Goal: Task Accomplishment & Management: Manage account settings

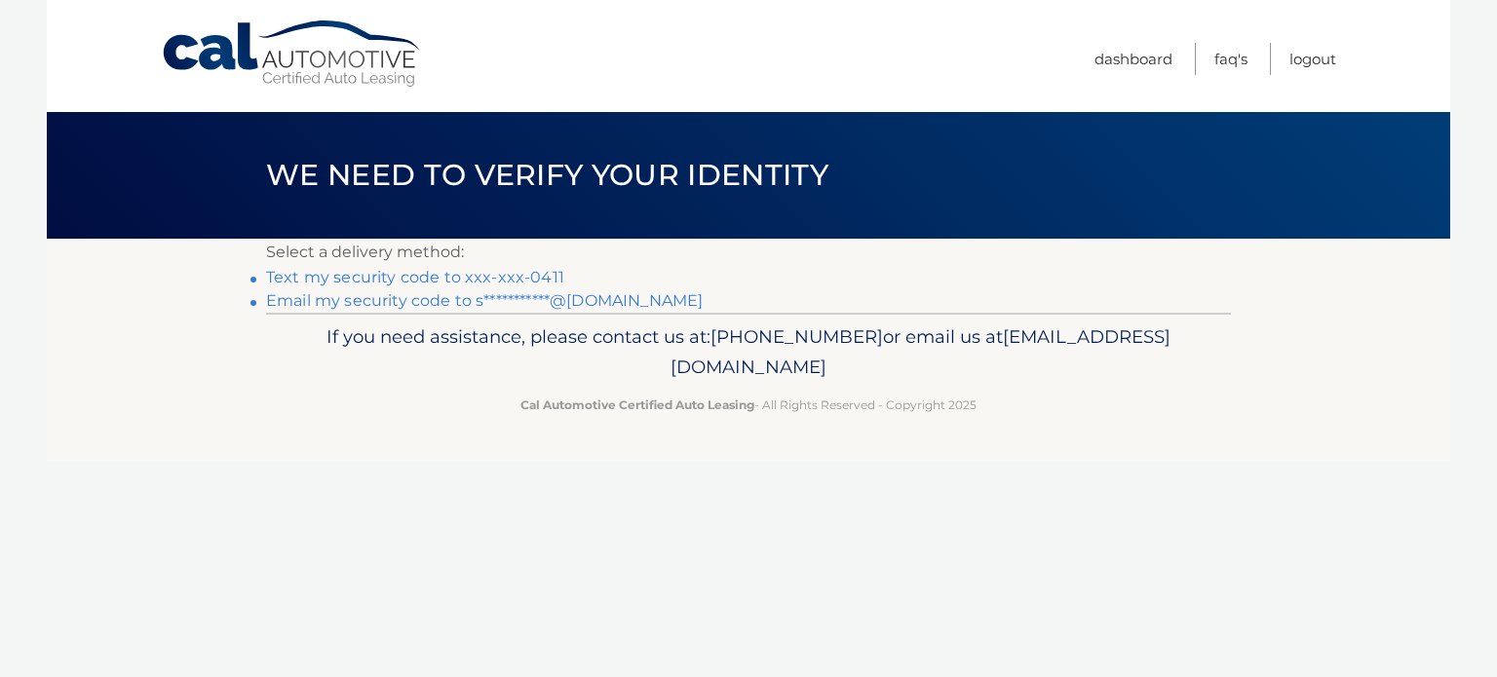
click at [516, 272] on link "Text my security code to xxx-xxx-0411" at bounding box center [415, 277] width 298 height 19
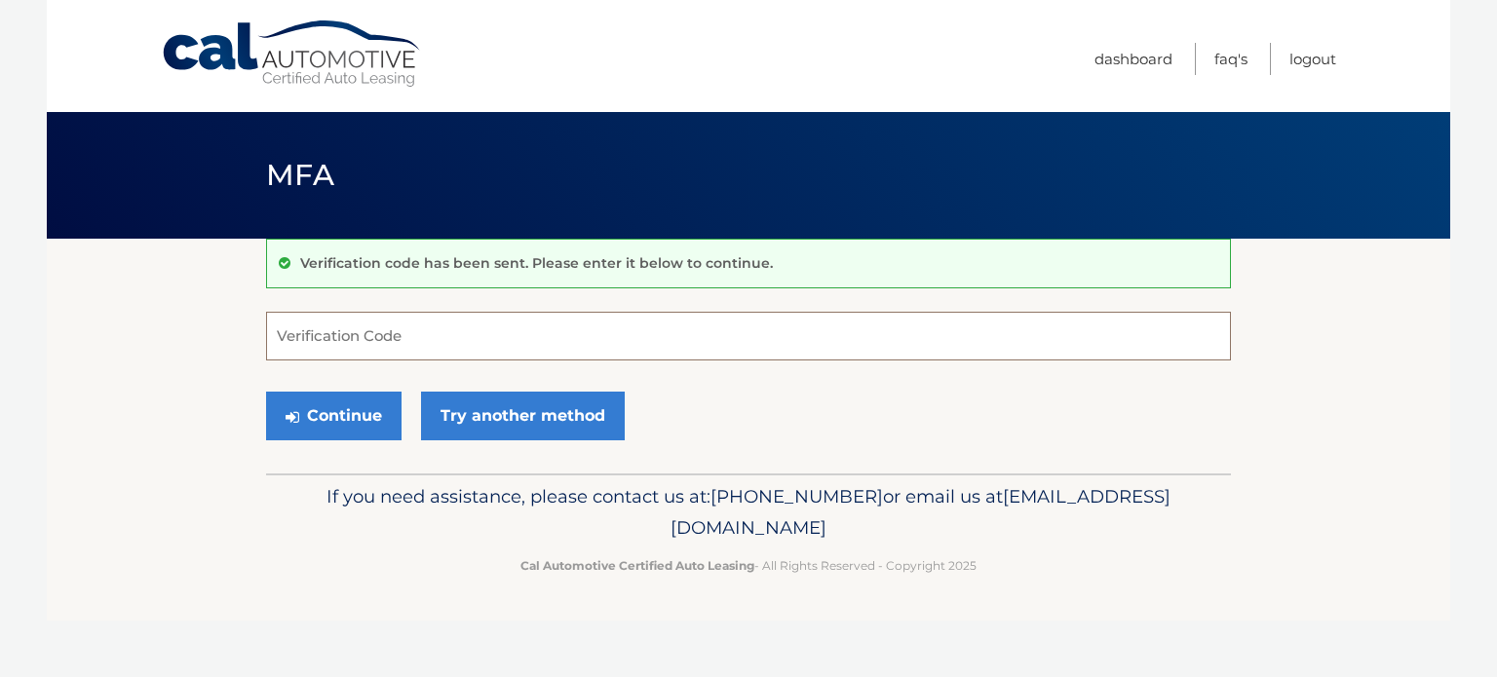
click at [434, 344] on input "Verification Code" at bounding box center [748, 336] width 965 height 49
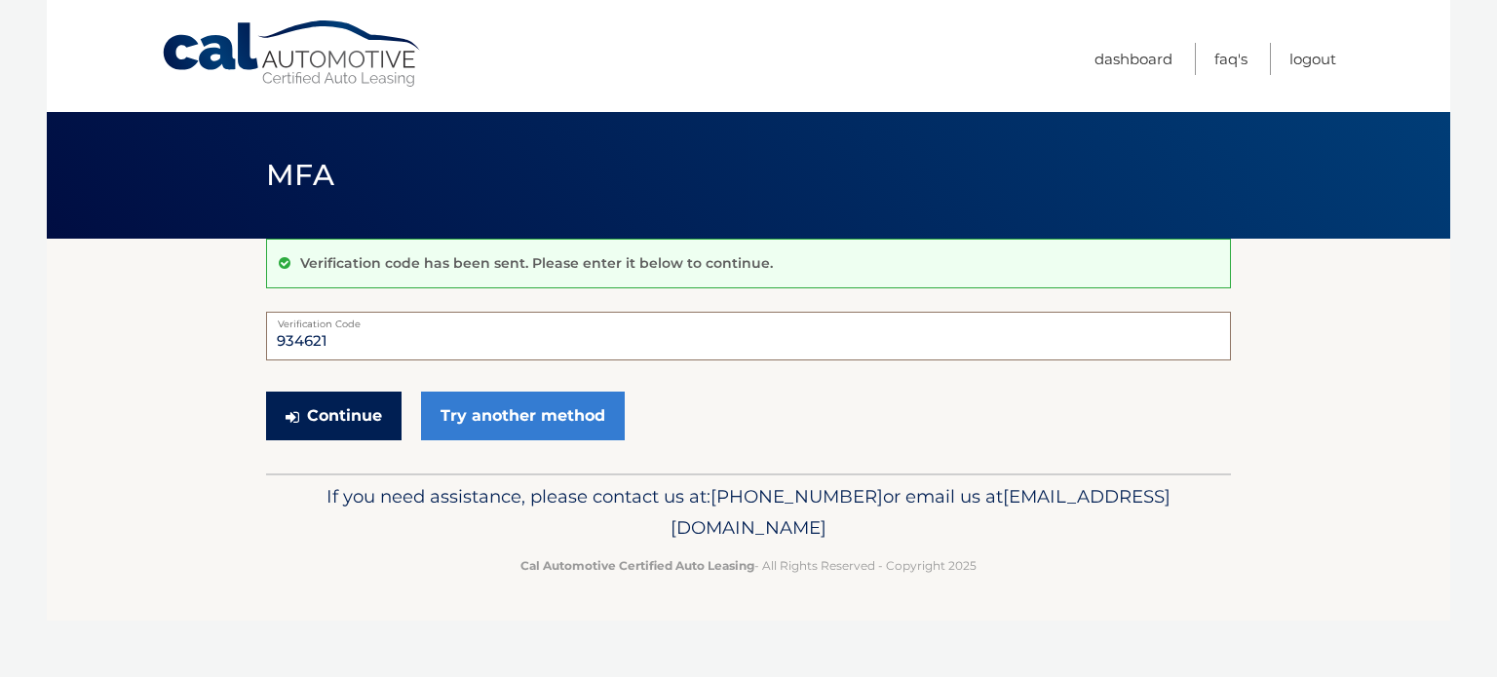
type input "934621"
click at [339, 408] on button "Continue" at bounding box center [333, 416] width 135 height 49
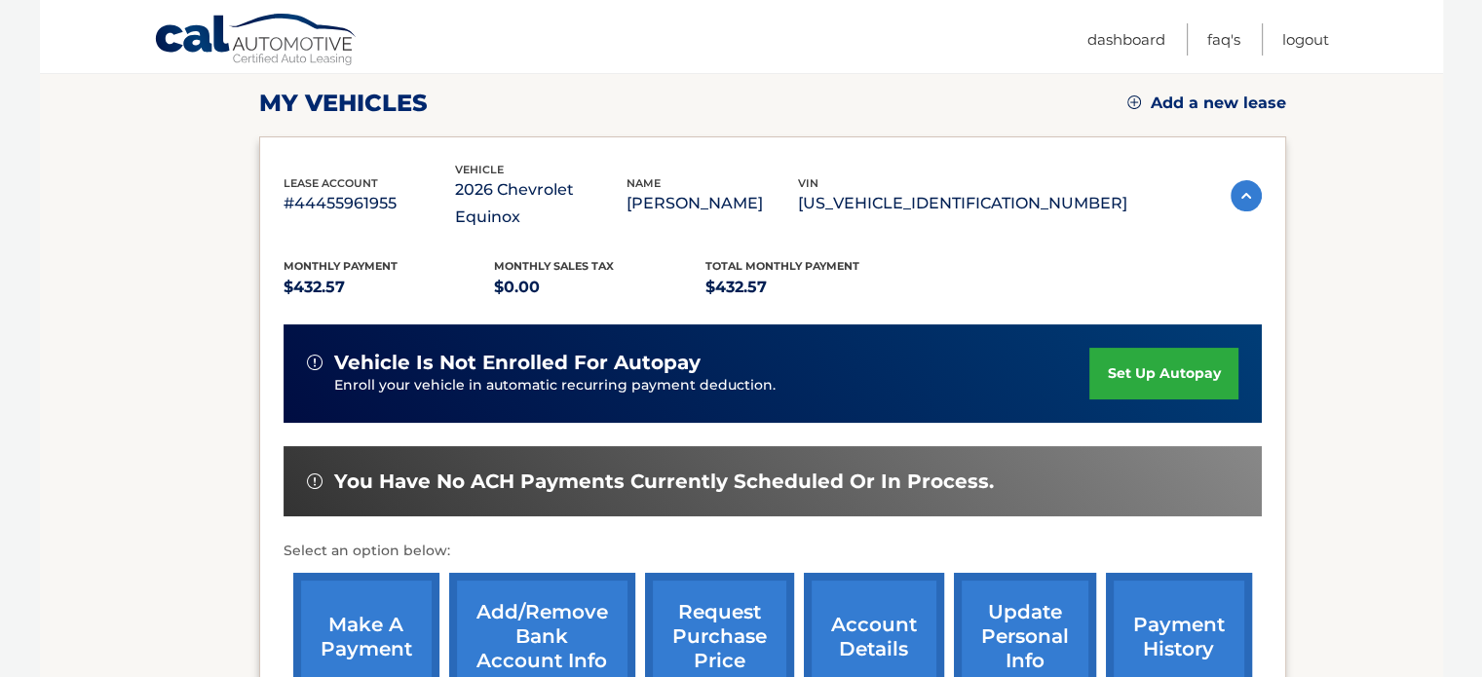
scroll to position [273, 0]
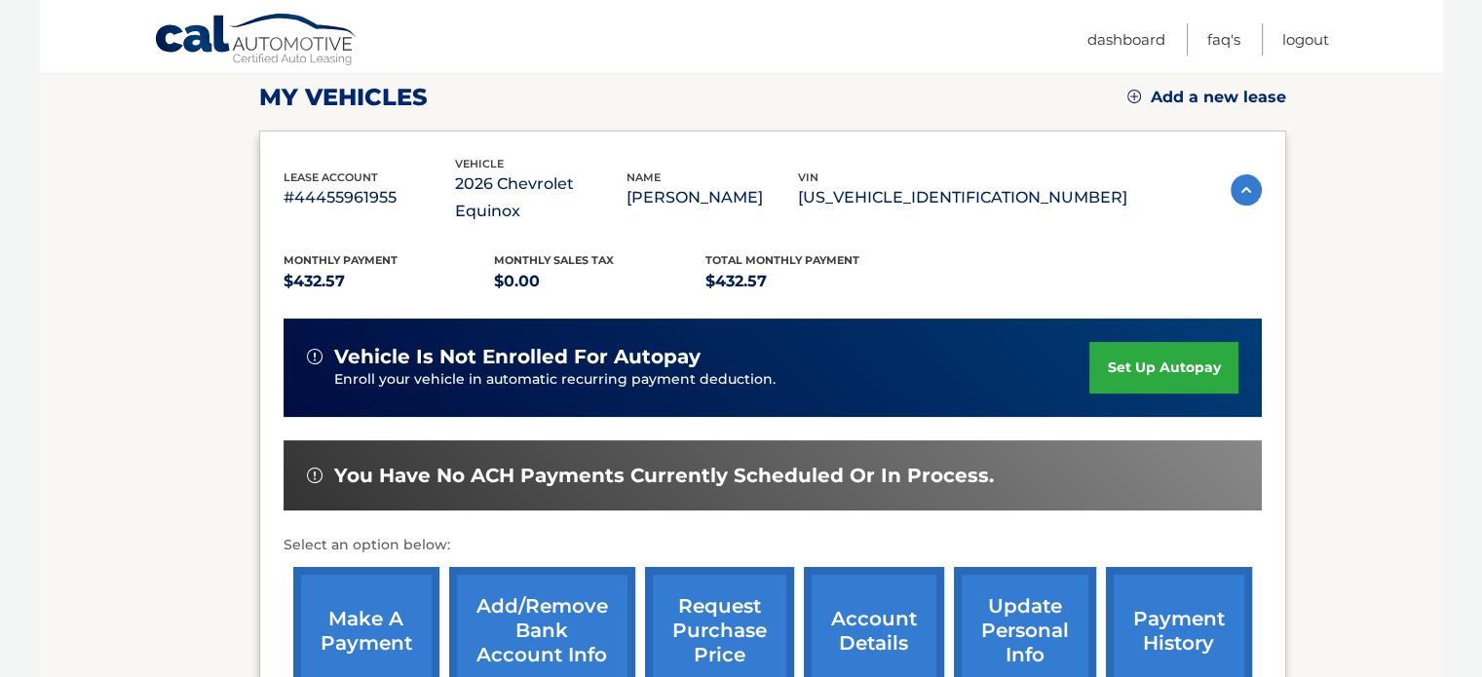
click at [1148, 342] on link "set up autopay" at bounding box center [1163, 368] width 148 height 52
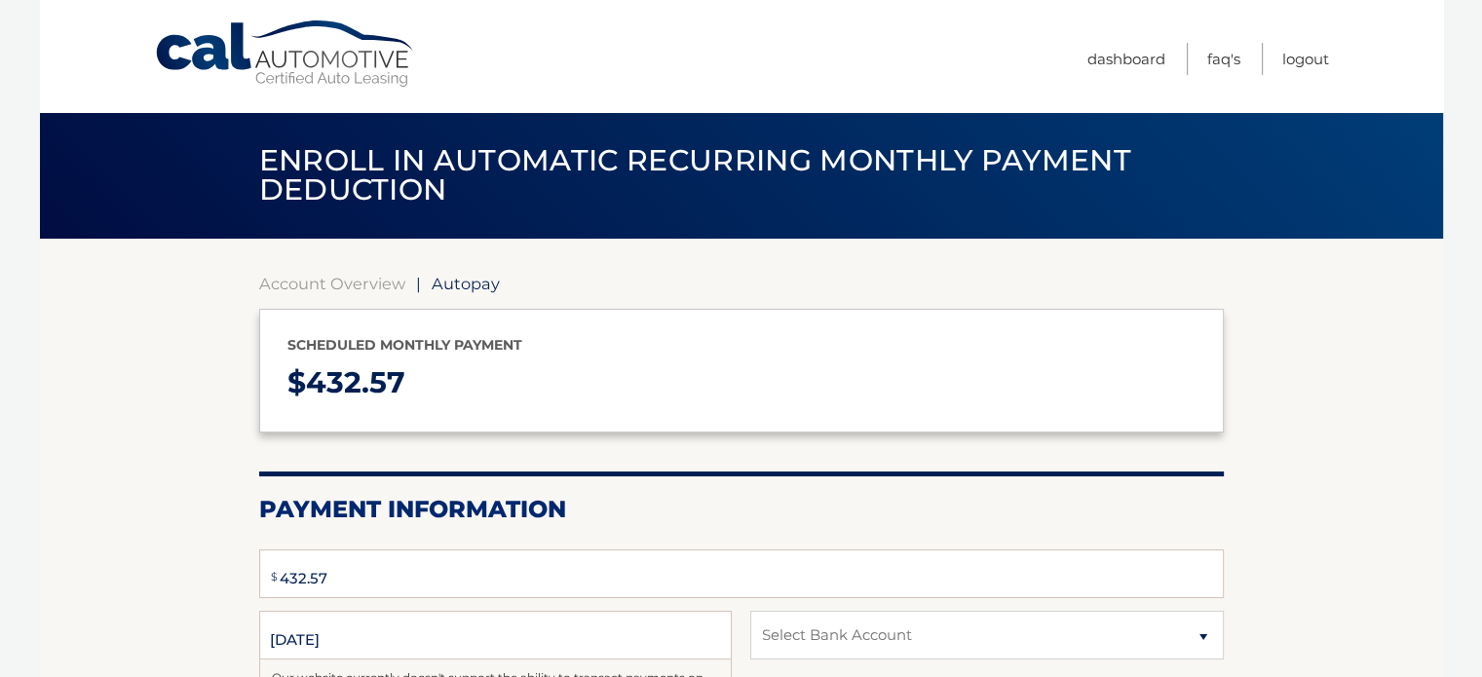
select select "ZDI0YTY3NzctM2U5Mi00M2E5LTk3ZTYtMzNhMDRkMzE1MTcw"
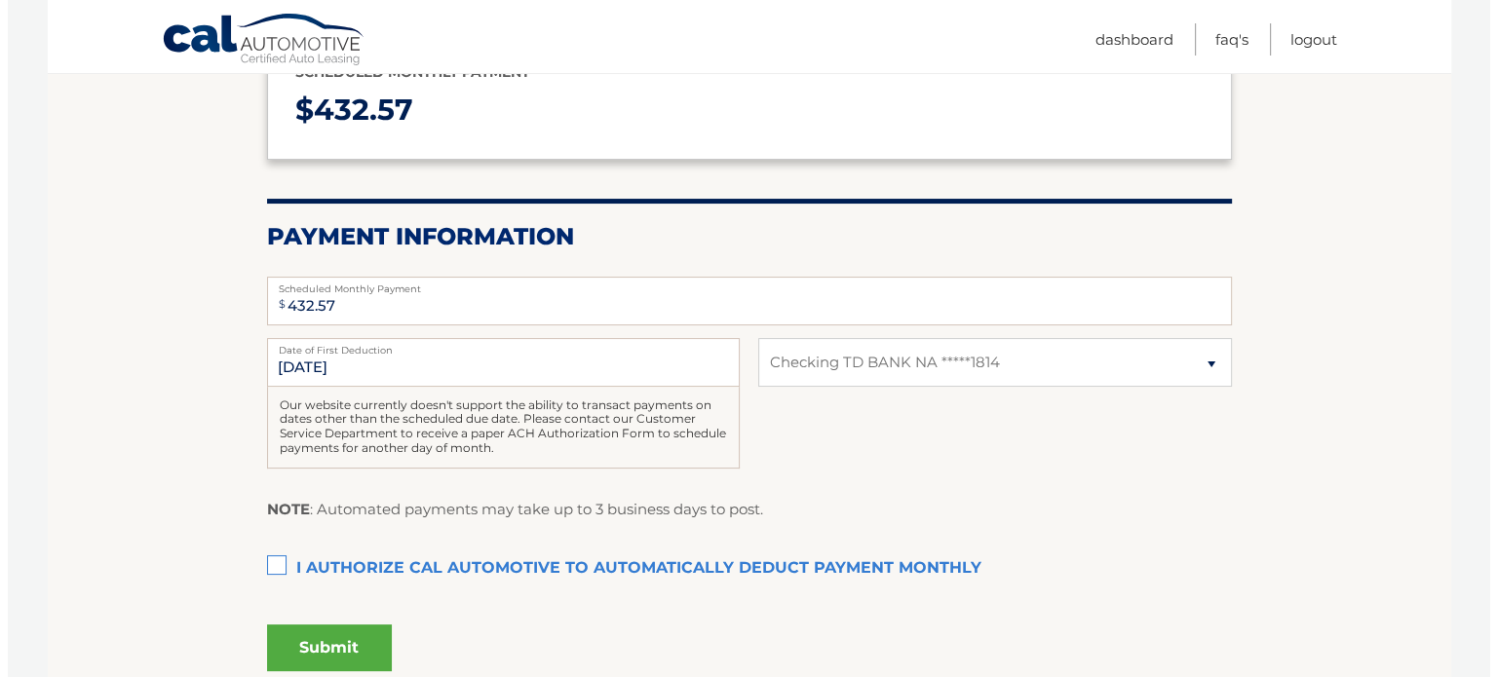
scroll to position [312, 0]
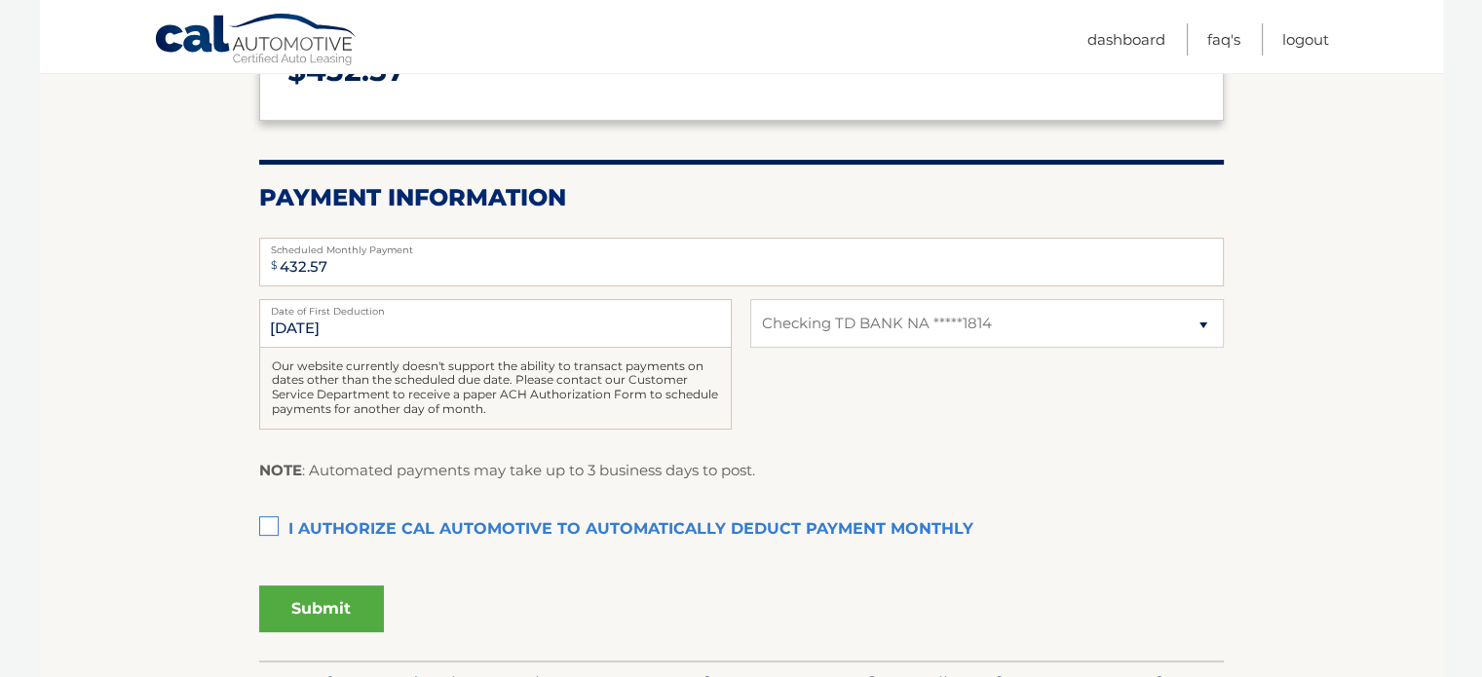
click at [265, 526] on label "I authorize cal automotive to automatically deduct payment monthly This checkbo…" at bounding box center [741, 530] width 965 height 39
click at [0, 0] on input "I authorize cal automotive to automatically deduct payment monthly This checkbo…" at bounding box center [0, 0] width 0 height 0
click at [322, 609] on button "Submit" at bounding box center [321, 609] width 125 height 47
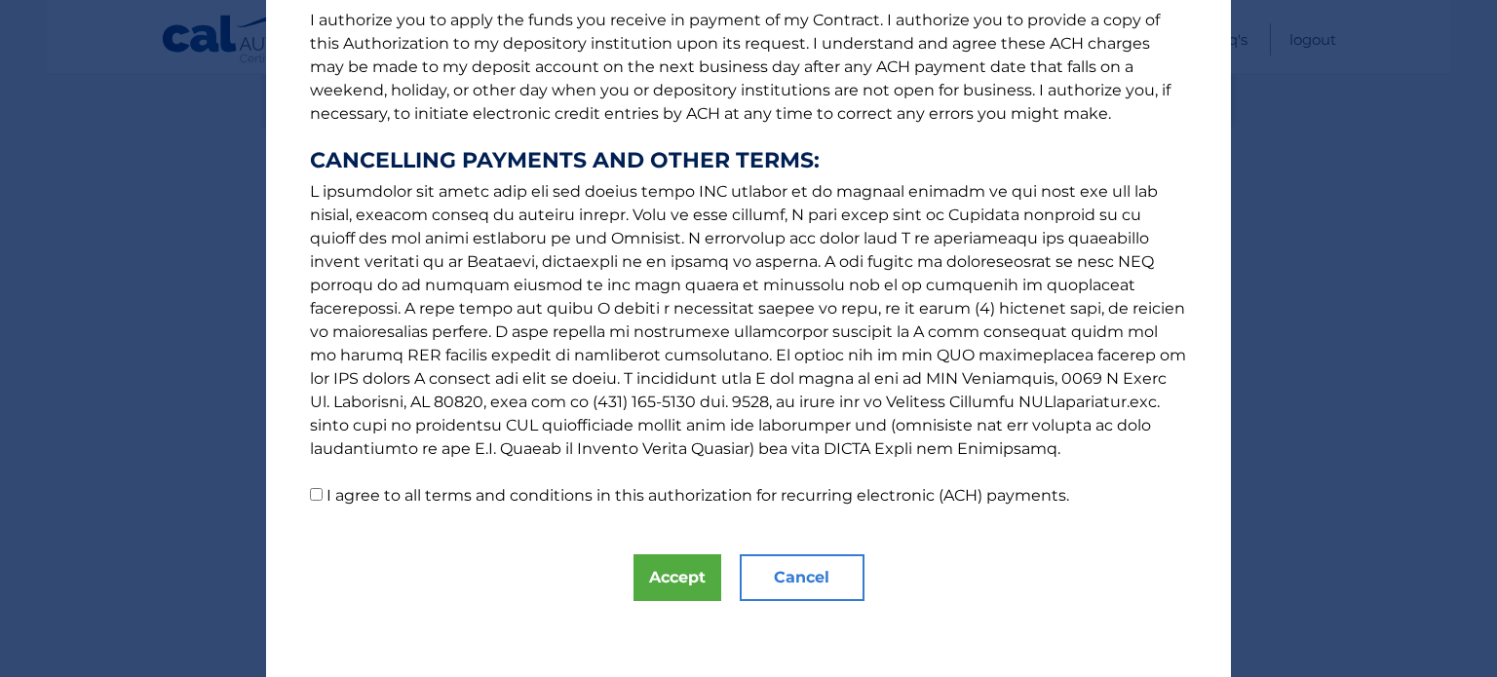
scroll to position [266, 0]
click at [654, 587] on button "Accept" at bounding box center [677, 576] width 88 height 47
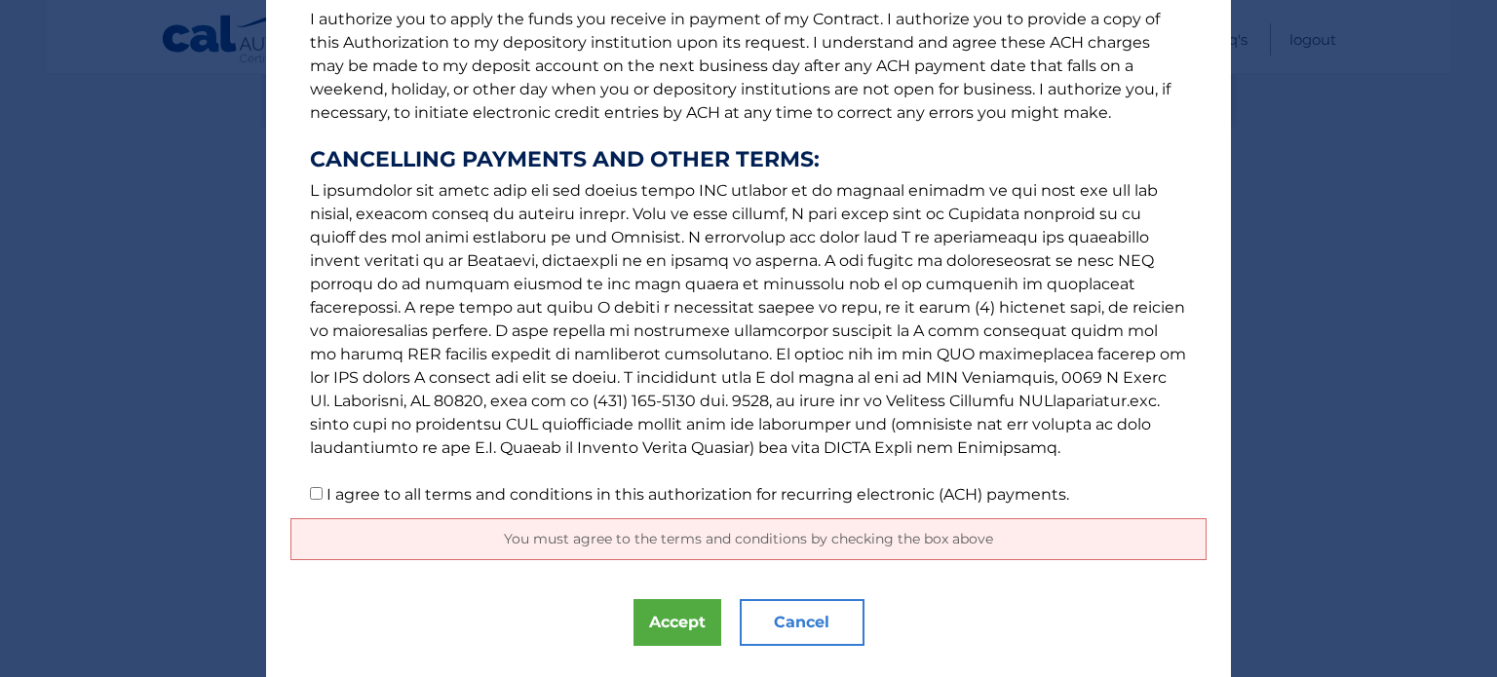
click at [310, 494] on input "I agree to all terms and conditions in this authorization for recurring electro…" at bounding box center [316, 493] width 13 height 13
checkbox input "true"
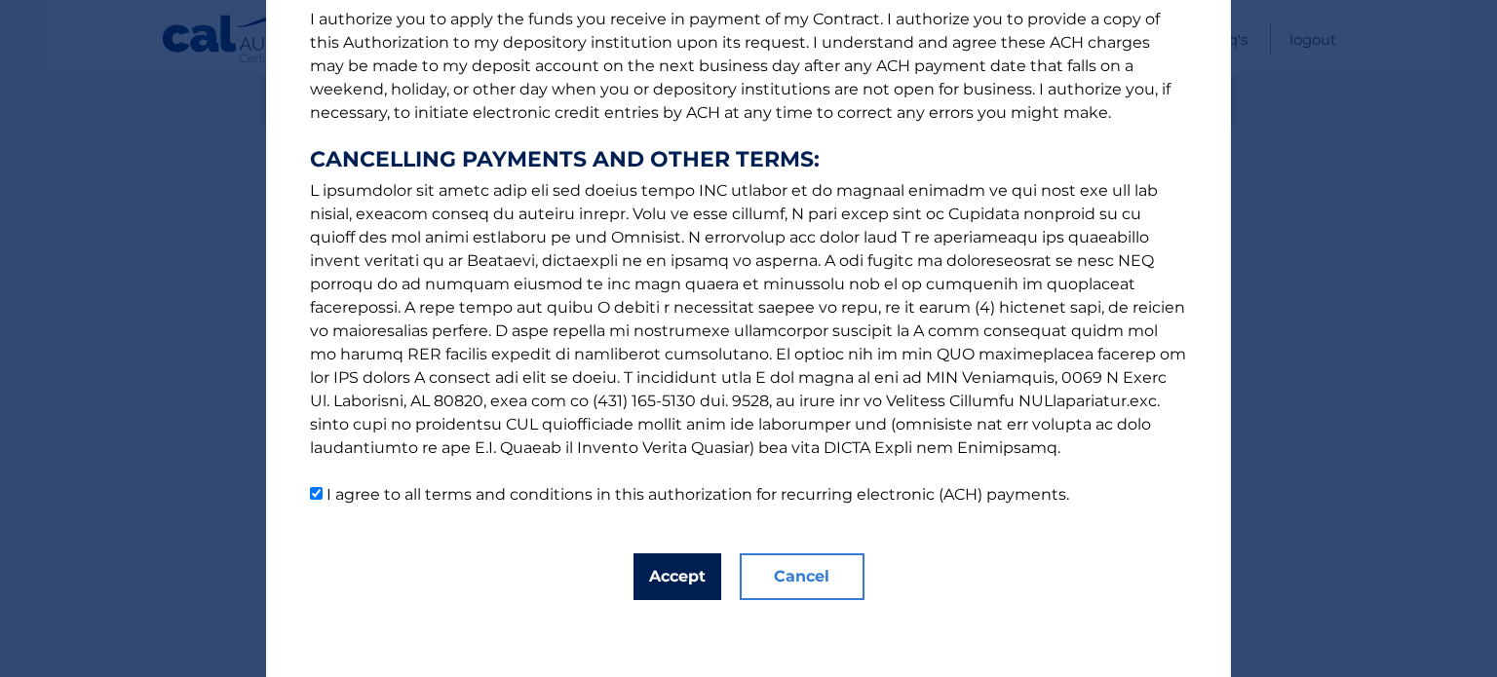
click at [659, 568] on button "Accept" at bounding box center [677, 576] width 88 height 47
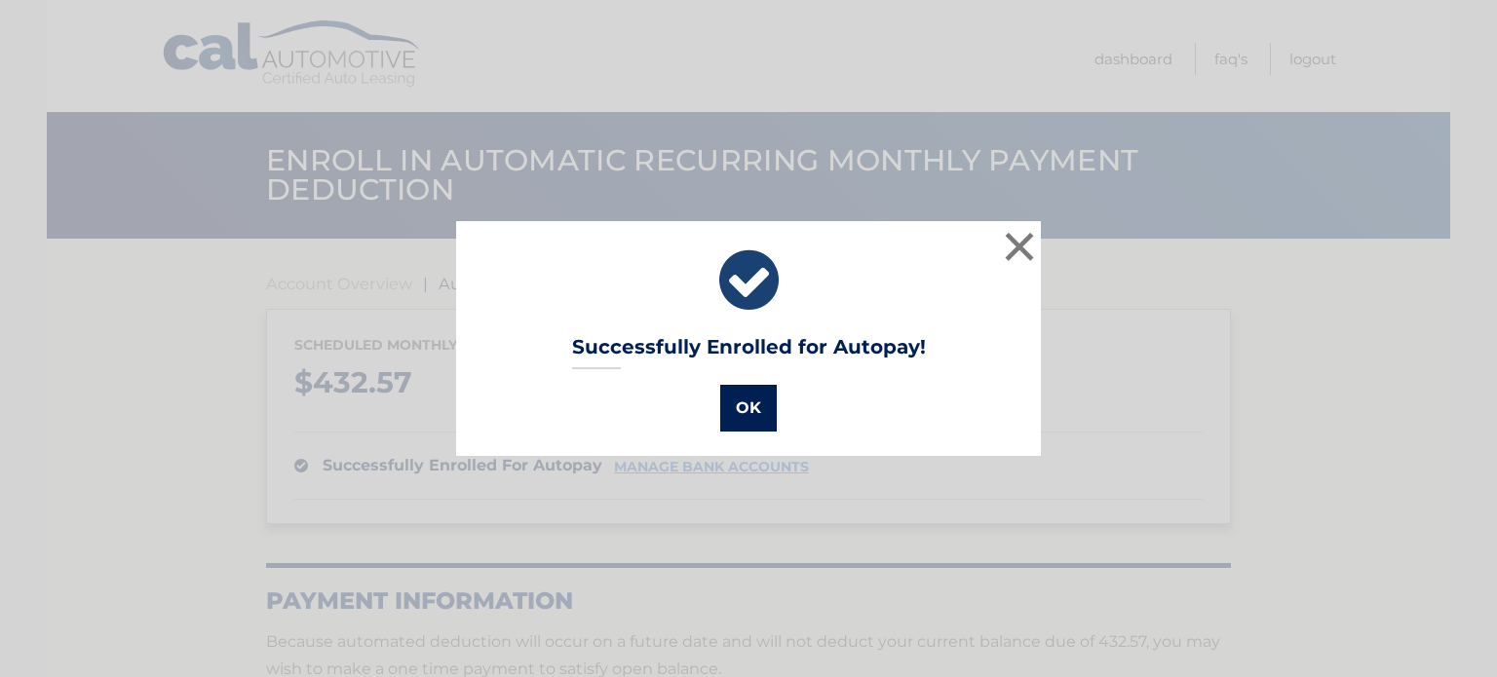
click at [742, 397] on button "OK" at bounding box center [748, 408] width 57 height 47
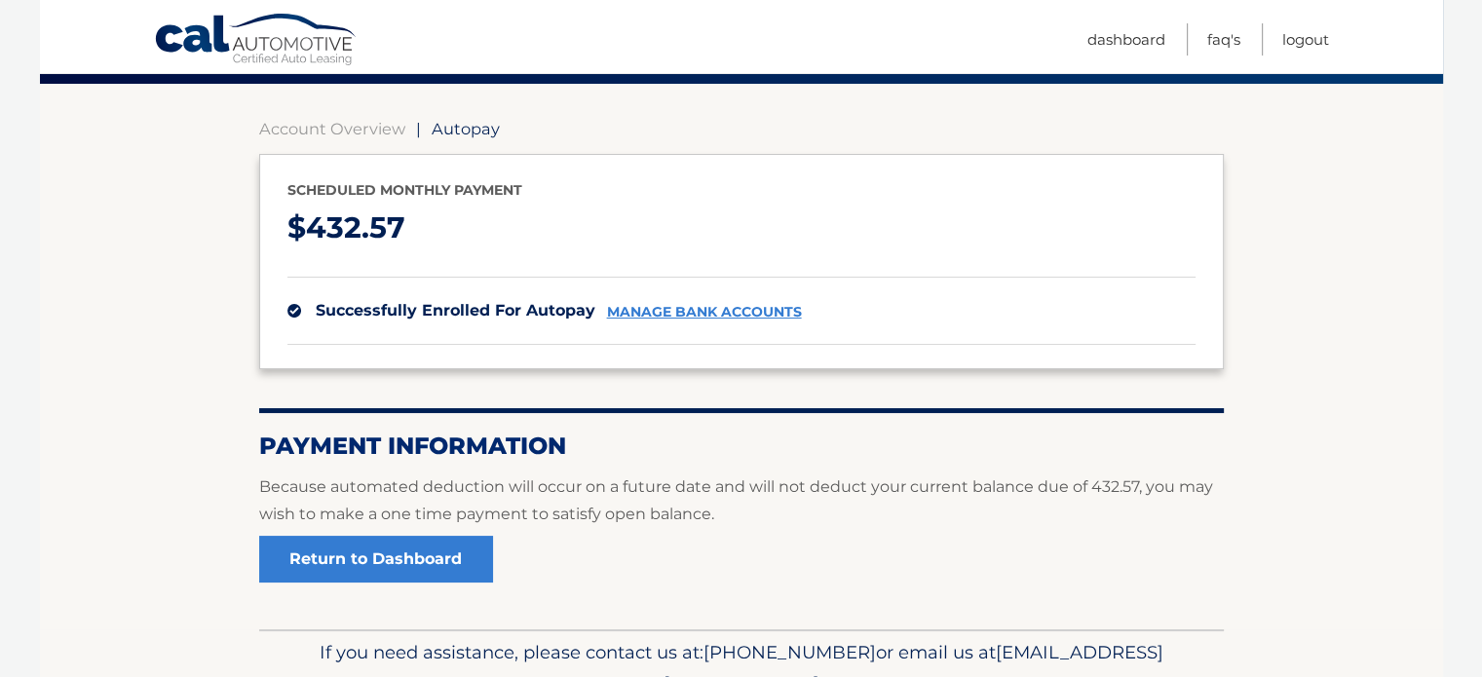
scroll to position [253, 0]
